Goal: Transaction & Acquisition: Book appointment/travel/reservation

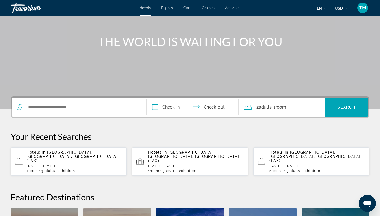
scroll to position [50, 0]
click at [174, 105] on input "**********" at bounding box center [194, 108] width 94 height 21
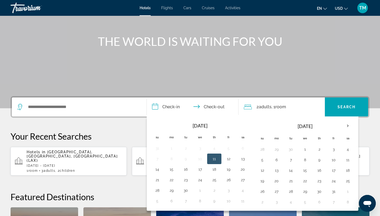
scroll to position [129, 0]
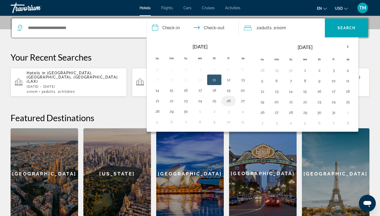
click at [231, 100] on button "26" at bounding box center [228, 100] width 8 height 7
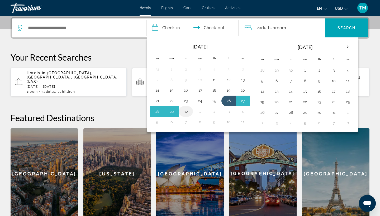
click at [186, 110] on button "30" at bounding box center [186, 111] width 8 height 7
type input "**********"
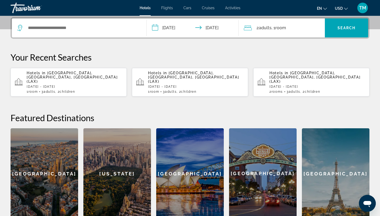
click at [285, 29] on span "Room" at bounding box center [280, 27] width 11 height 5
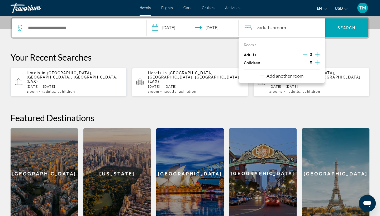
click at [318, 54] on icon "Increment adults" at bounding box center [317, 54] width 5 height 6
click at [317, 61] on icon "Increment children" at bounding box center [317, 62] width 5 height 6
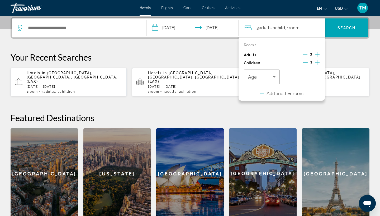
click at [317, 61] on icon "Increment children" at bounding box center [317, 62] width 5 height 6
click at [275, 77] on icon "Travelers: 3 adults, 2 children" at bounding box center [274, 77] width 6 height 6
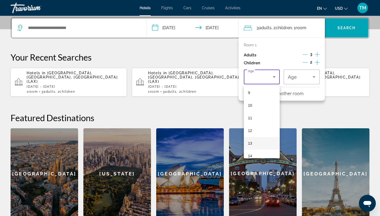
scroll to position [106, 0]
click at [254, 106] on mat-option "9" at bounding box center [262, 102] width 36 height 13
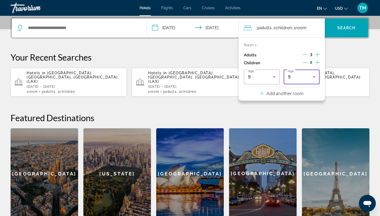
click at [315, 80] on icon "Travelers: 3 adults, 2 children" at bounding box center [314, 77] width 6 height 6
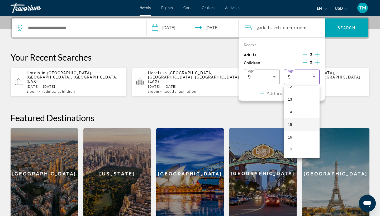
scroll to position [160, 0]
click at [296, 114] on mat-option "14" at bounding box center [302, 112] width 36 height 13
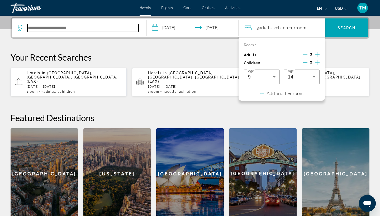
click at [121, 26] on input "Search widget" at bounding box center [82, 28] width 111 height 8
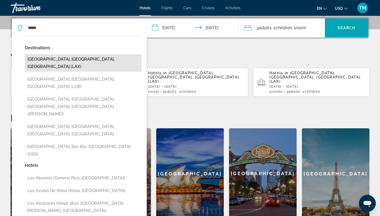
click at [72, 60] on button "[GEOGRAPHIC_DATA], [GEOGRAPHIC_DATA], [GEOGRAPHIC_DATA] (LAX)" at bounding box center [83, 62] width 117 height 17
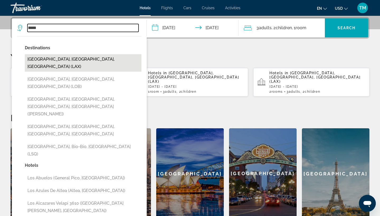
type input "**********"
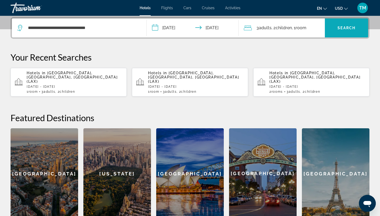
click at [346, 32] on span "Search widget" at bounding box center [346, 28] width 43 height 13
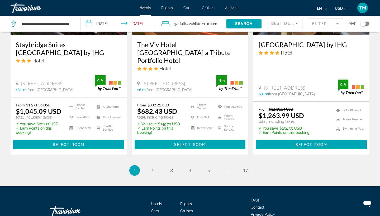
scroll to position [736, 0]
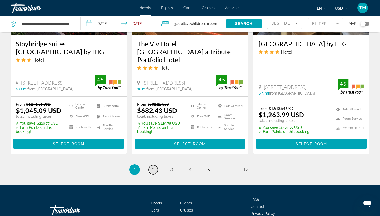
click at [154, 167] on span "2" at bounding box center [153, 170] width 3 height 6
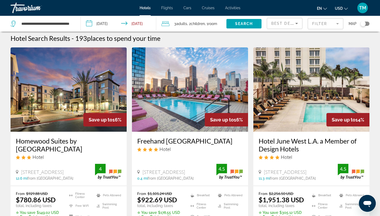
scroll to position [2, 0]
click at [196, 94] on img "Main content" at bounding box center [190, 90] width 116 height 84
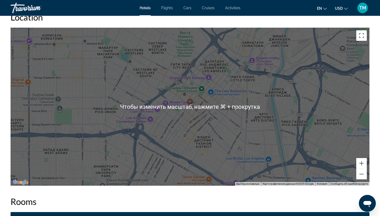
scroll to position [492, 0]
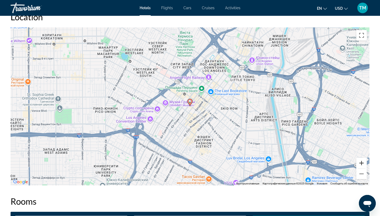
click at [360, 164] on button "Увеличить" at bounding box center [361, 163] width 11 height 11
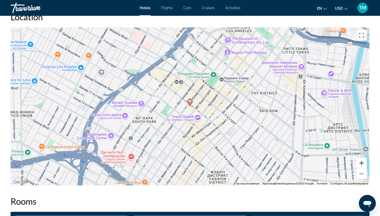
click at [360, 164] on button "Увеличить" at bounding box center [361, 163] width 11 height 11
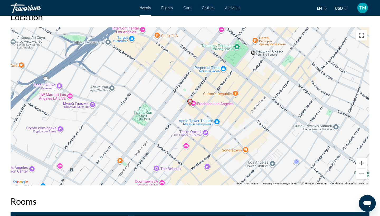
click at [363, 176] on button "Уменьшить" at bounding box center [361, 174] width 11 height 11
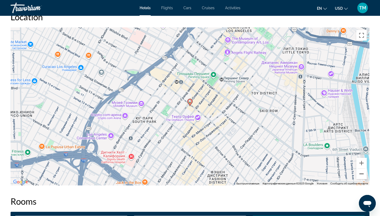
click at [363, 176] on button "Уменьшить" at bounding box center [361, 174] width 11 height 11
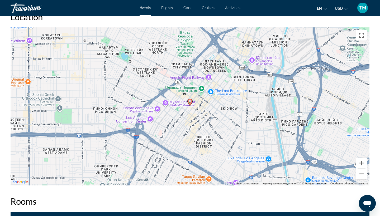
click at [363, 176] on button "Уменьшить" at bounding box center [361, 174] width 11 height 11
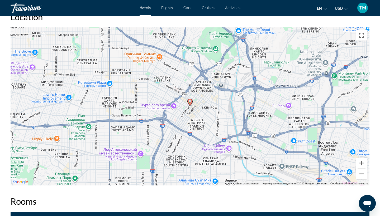
click at [363, 176] on button "Уменьшить" at bounding box center [361, 174] width 11 height 11
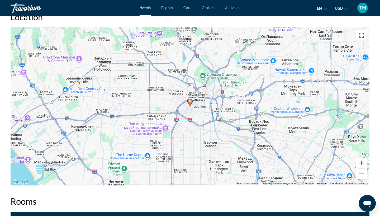
click at [363, 176] on button "Уменьшить" at bounding box center [361, 174] width 11 height 11
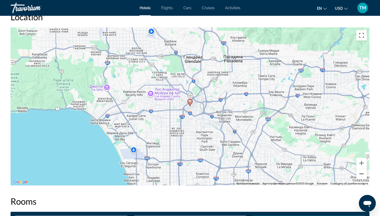
click at [362, 175] on button "Уменьшить" at bounding box center [361, 174] width 11 height 11
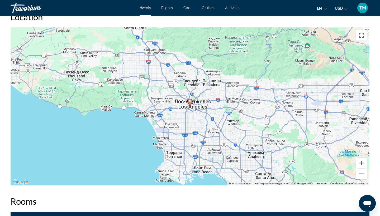
click at [362, 175] on button "Уменьшить" at bounding box center [361, 174] width 11 height 11
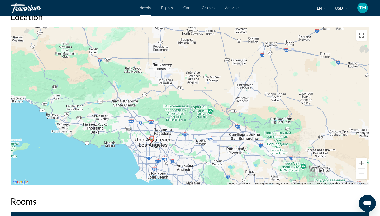
drag, startPoint x: 208, startPoint y: 77, endPoint x: 169, endPoint y: 114, distance: 53.7
click at [170, 114] on div "Чтобы активировать перетаскивание с помощью клавиатуры, нажмите Alt + Ввод. Пос…" at bounding box center [190, 106] width 359 height 158
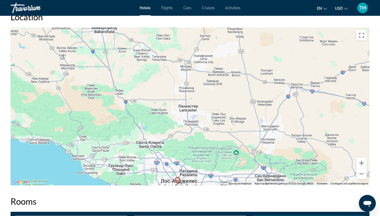
drag, startPoint x: 131, startPoint y: 83, endPoint x: 156, endPoint y: 125, distance: 49.5
click at [156, 125] on div "Чтобы активировать перетаскивание с помощью клавиатуры, нажмите Alt + Ввод. Пос…" at bounding box center [190, 106] width 359 height 158
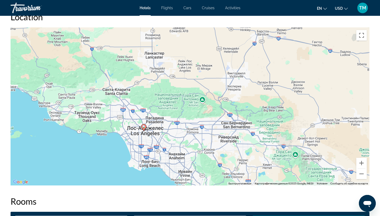
drag, startPoint x: 174, startPoint y: 147, endPoint x: 139, endPoint y: 90, distance: 66.5
click at [139, 90] on div "Чтобы активировать перетаскивание с помощью клавиатуры, нажмите Alt + Ввод. Пос…" at bounding box center [190, 106] width 359 height 158
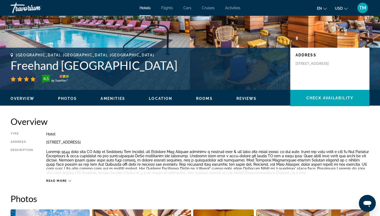
scroll to position [84, 0]
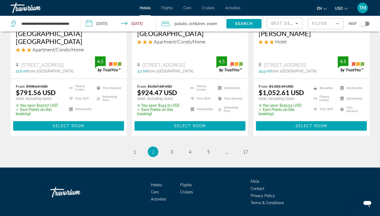
scroll to position [747, 0]
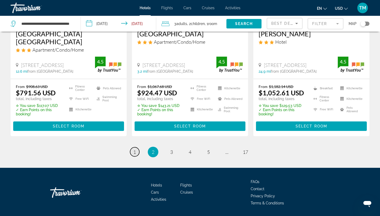
click at [133, 149] on span "1" at bounding box center [134, 152] width 3 height 6
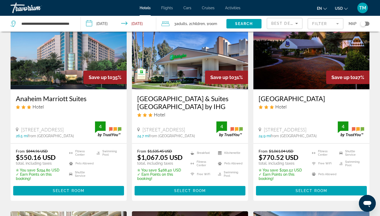
scroll to position [41, 0]
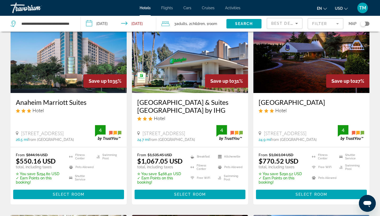
click at [76, 62] on img "Main content" at bounding box center [69, 51] width 116 height 84
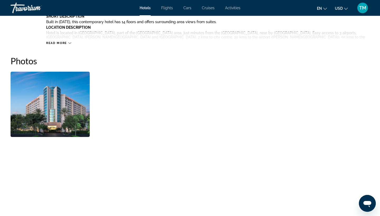
scroll to position [237, 0]
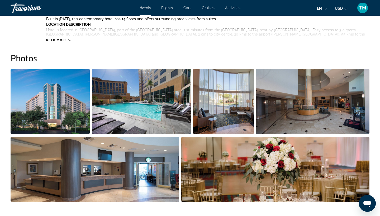
click at [101, 113] on img "Open full-screen image slider" at bounding box center [141, 101] width 99 height 65
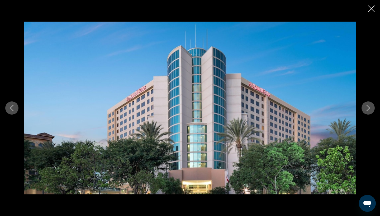
click at [367, 109] on icon "Next image" at bounding box center [368, 108] width 6 height 6
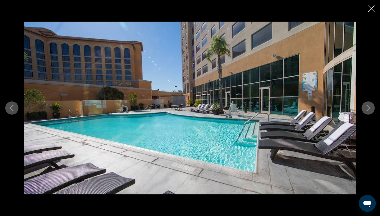
click at [367, 109] on icon "Next image" at bounding box center [368, 108] width 6 height 6
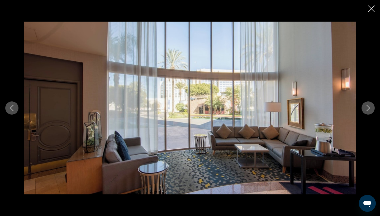
click at [367, 109] on icon "Next image" at bounding box center [368, 108] width 6 height 6
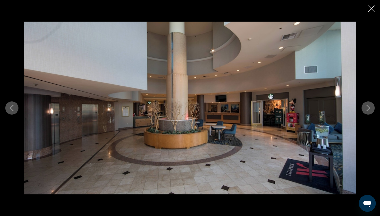
click at [367, 109] on icon "Next image" at bounding box center [368, 108] width 6 height 6
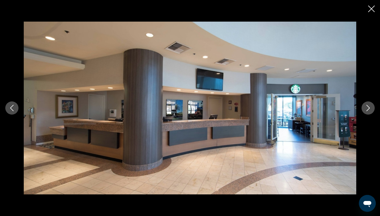
click at [367, 109] on icon "Next image" at bounding box center [368, 108] width 6 height 6
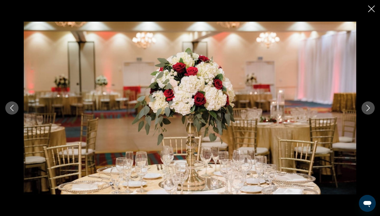
click at [367, 109] on icon "Next image" at bounding box center [368, 108] width 6 height 6
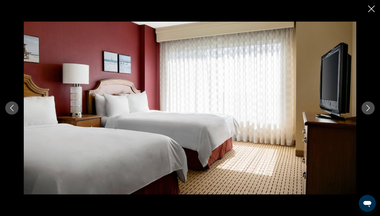
click at [367, 109] on icon "Next image" at bounding box center [368, 108] width 6 height 6
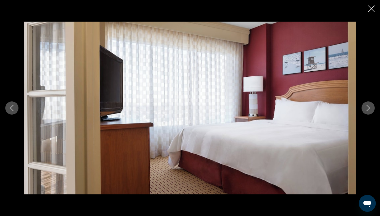
click at [16, 108] on button "Previous image" at bounding box center [11, 108] width 13 height 13
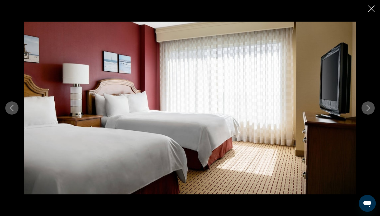
click at [375, 105] on div "prev next" at bounding box center [190, 108] width 380 height 173
click at [370, 107] on icon "Next image" at bounding box center [368, 108] width 6 height 6
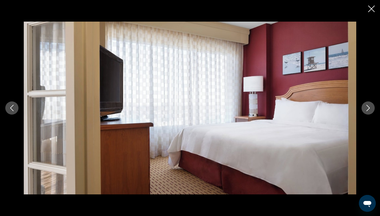
click at [370, 107] on icon "Next image" at bounding box center [368, 108] width 6 height 6
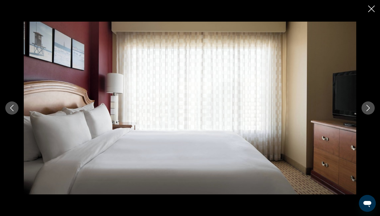
click at [370, 107] on icon "Next image" at bounding box center [368, 108] width 6 height 6
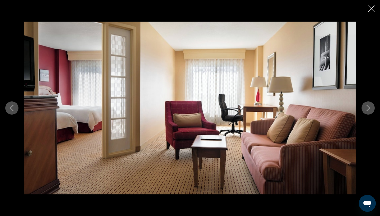
click at [370, 107] on icon "Next image" at bounding box center [368, 108] width 6 height 6
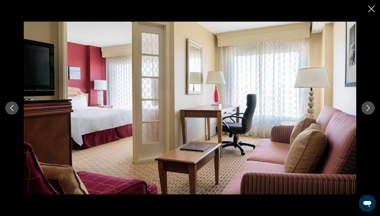
click at [370, 107] on icon "Next image" at bounding box center [368, 108] width 6 height 6
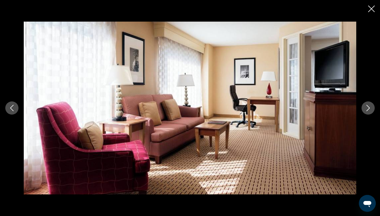
click at [370, 107] on icon "Next image" at bounding box center [368, 108] width 6 height 6
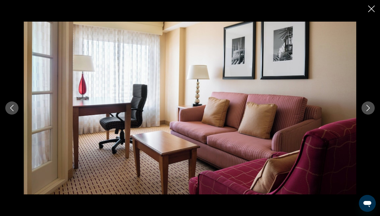
click at [370, 107] on icon "Next image" at bounding box center [368, 108] width 6 height 6
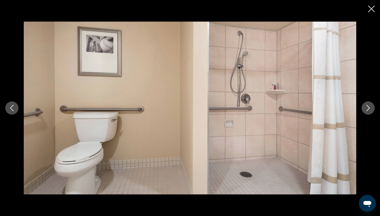
click at [370, 107] on icon "Next image" at bounding box center [368, 108] width 6 height 6
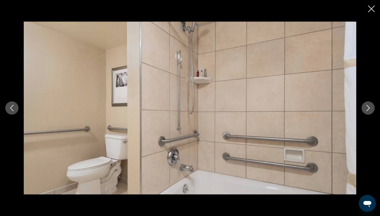
click at [370, 107] on icon "Next image" at bounding box center [368, 108] width 6 height 6
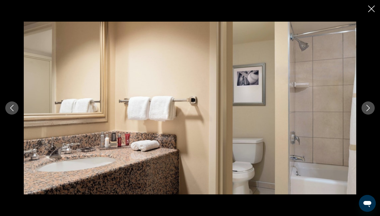
click at [370, 107] on icon "Next image" at bounding box center [368, 108] width 6 height 6
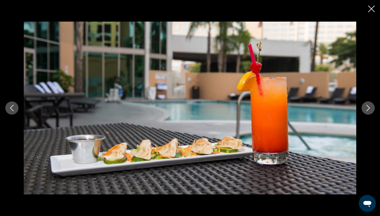
click at [370, 107] on icon "Next image" at bounding box center [368, 108] width 6 height 6
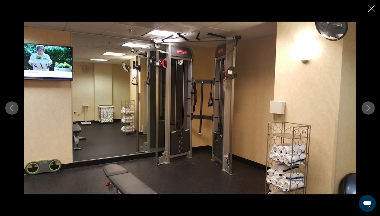
click at [370, 107] on icon "Next image" at bounding box center [368, 108] width 6 height 6
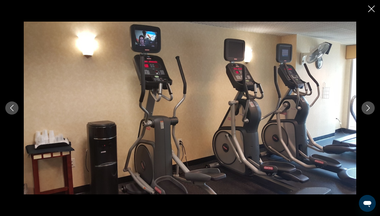
click at [370, 107] on icon "Next image" at bounding box center [368, 108] width 6 height 6
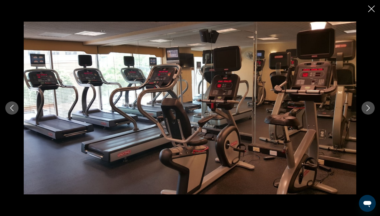
click at [371, 11] on icon "Close slideshow" at bounding box center [371, 9] width 7 height 7
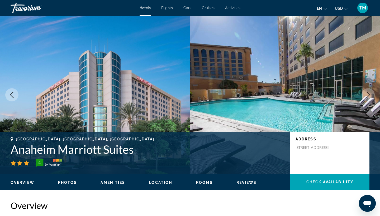
scroll to position [0, 0]
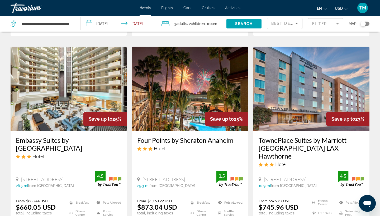
scroll to position [189, 0]
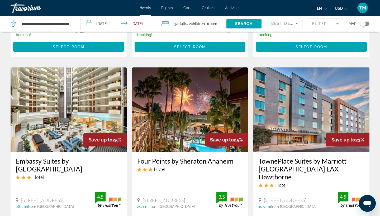
click at [68, 126] on img "Main content" at bounding box center [69, 110] width 116 height 84
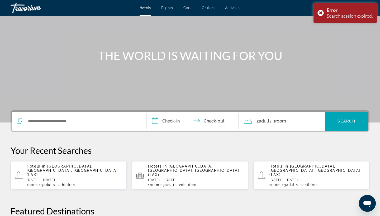
scroll to position [25, 0]
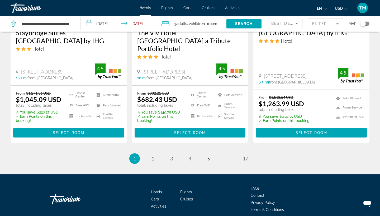
scroll to position [747, 0]
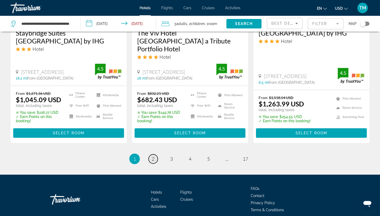
click at [153, 156] on span "2" at bounding box center [153, 159] width 3 height 6
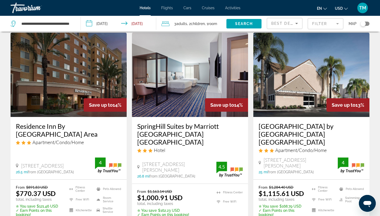
scroll to position [423, 0]
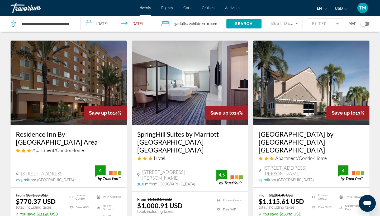
click at [76, 92] on img "Main content" at bounding box center [69, 83] width 116 height 84
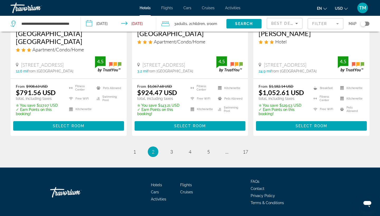
scroll to position [747, 0]
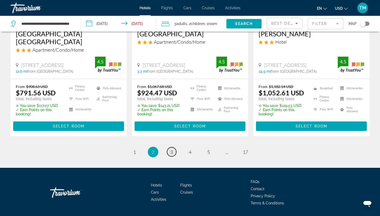
click at [170, 149] on span "3" at bounding box center [171, 152] width 3 height 6
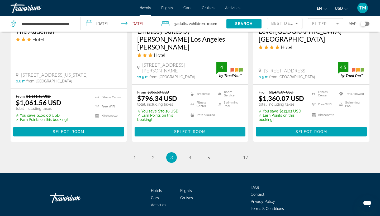
scroll to position [733, 0]
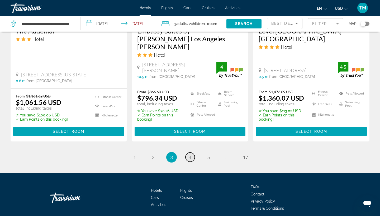
click at [189, 155] on span "4" at bounding box center [190, 158] width 3 height 6
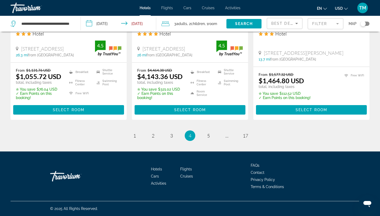
scroll to position [742, 0]
click at [152, 136] on span "2" at bounding box center [153, 136] width 3 height 6
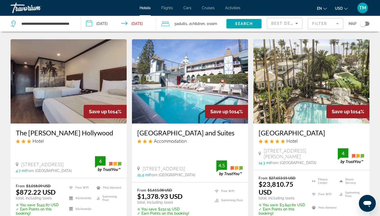
scroll to position [198, 0]
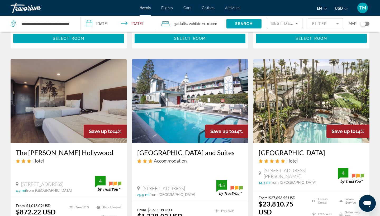
click at [69, 84] on img "Main content" at bounding box center [69, 101] width 116 height 84
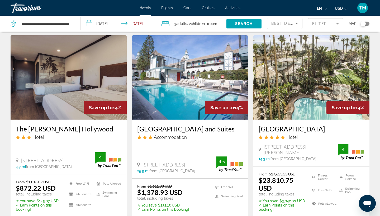
scroll to position [220, 0]
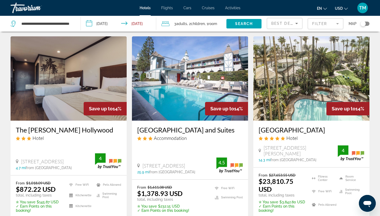
click at [59, 116] on img "Main content" at bounding box center [69, 78] width 116 height 84
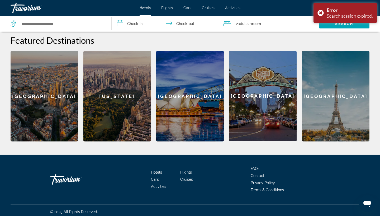
scroll to position [206, 0]
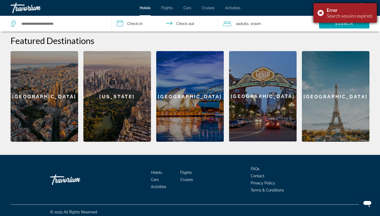
click at [321, 11] on div "Error Search session expired." at bounding box center [344, 13] width 63 height 20
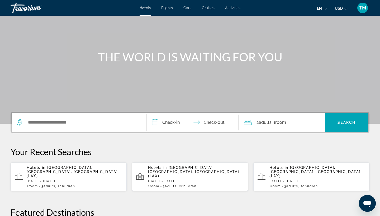
scroll to position [33, 0]
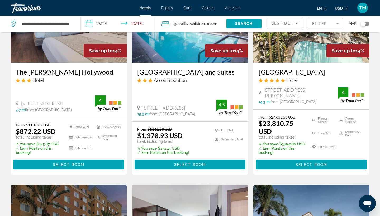
scroll to position [247, 0]
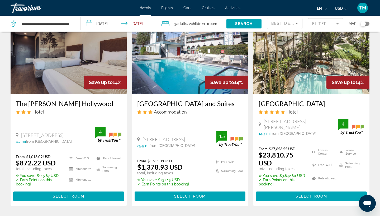
click at [65, 79] on img "Main content" at bounding box center [69, 52] width 116 height 84
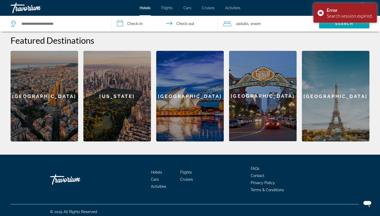
scroll to position [206, 0]
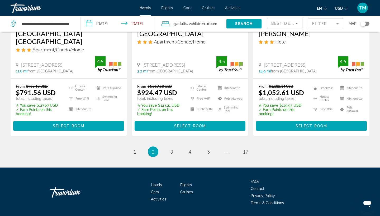
scroll to position [747, 0]
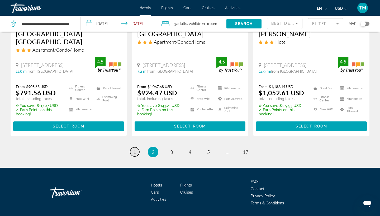
click at [137, 147] on link "page 1" at bounding box center [134, 151] width 9 height 9
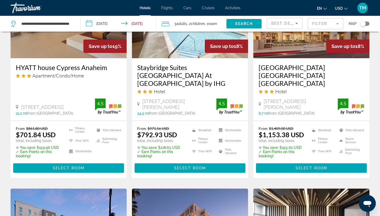
scroll to position [458, 0]
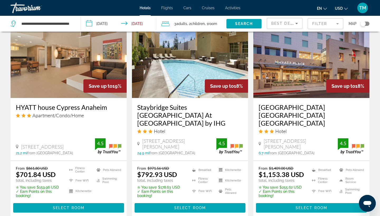
click at [314, 66] on img "Main content" at bounding box center [311, 56] width 116 height 84
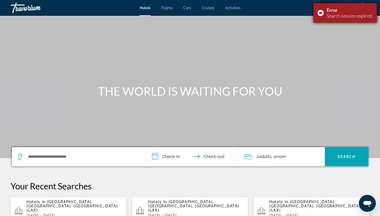
click at [321, 13] on div "Error Search session expired." at bounding box center [344, 13] width 63 height 20
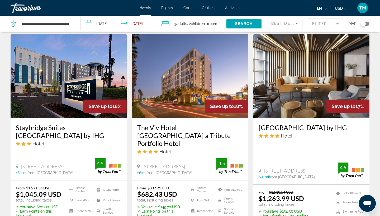
scroll to position [649, 0]
